Goal: Find specific page/section: Find specific page/section

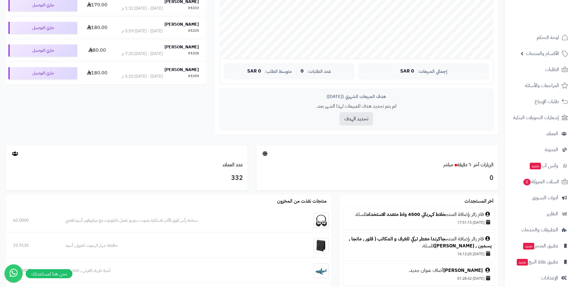
scroll to position [217, 0]
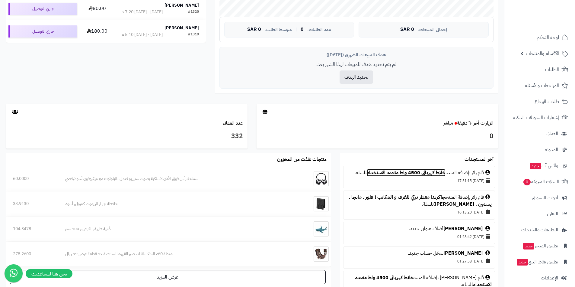
click at [403, 171] on link "خلاط كهربائي 4500 واط متعدد الاستخدام" at bounding box center [406, 172] width 79 height 7
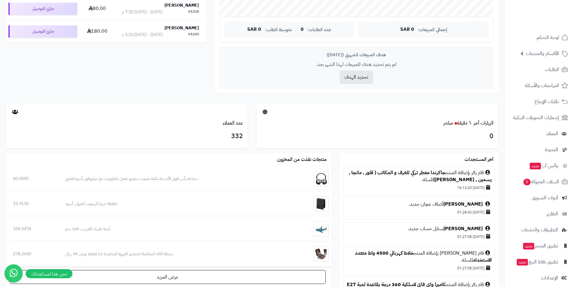
scroll to position [36, 0]
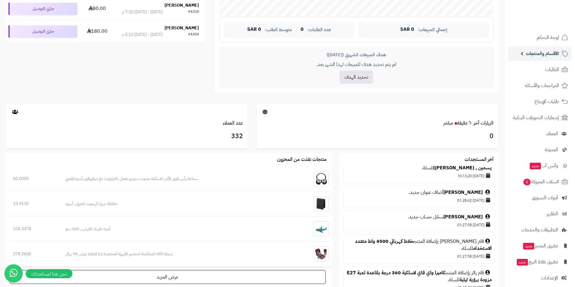
click at [543, 56] on span "الأقسام والمنتجات" at bounding box center [542, 53] width 33 height 8
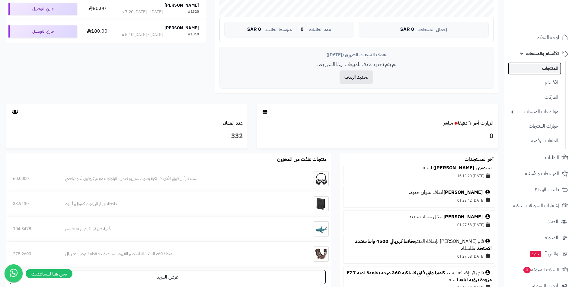
click at [545, 67] on link "المنتجات" at bounding box center [534, 68] width 53 height 12
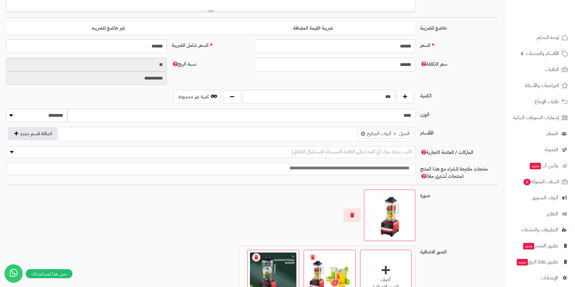
scroll to position [326, 0]
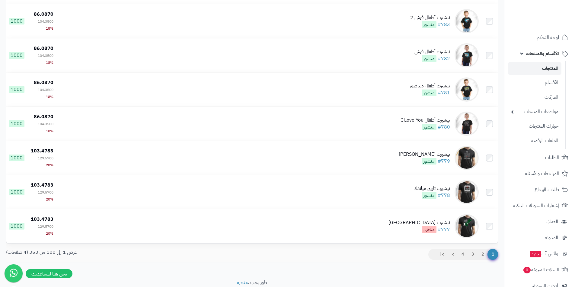
scroll to position [3270, 0]
